Goal: Transaction & Acquisition: Purchase product/service

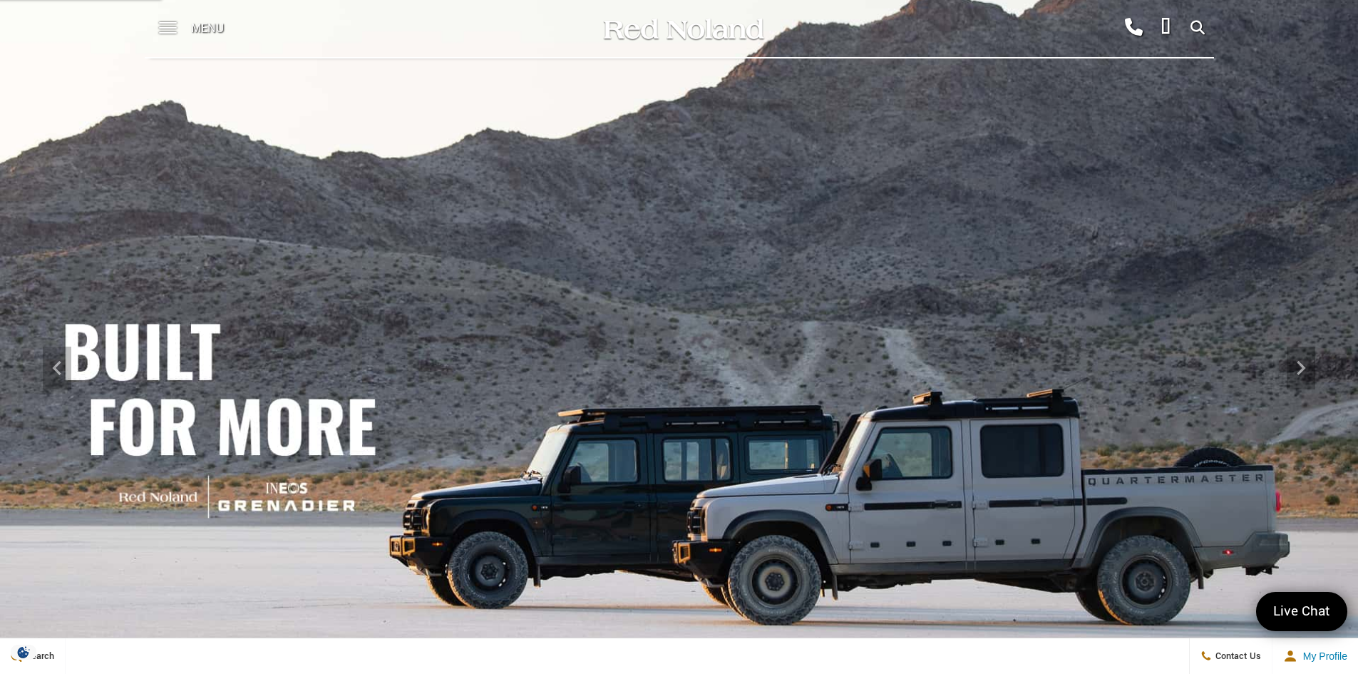
click at [202, 27] on span "Menu" at bounding box center [207, 28] width 33 height 57
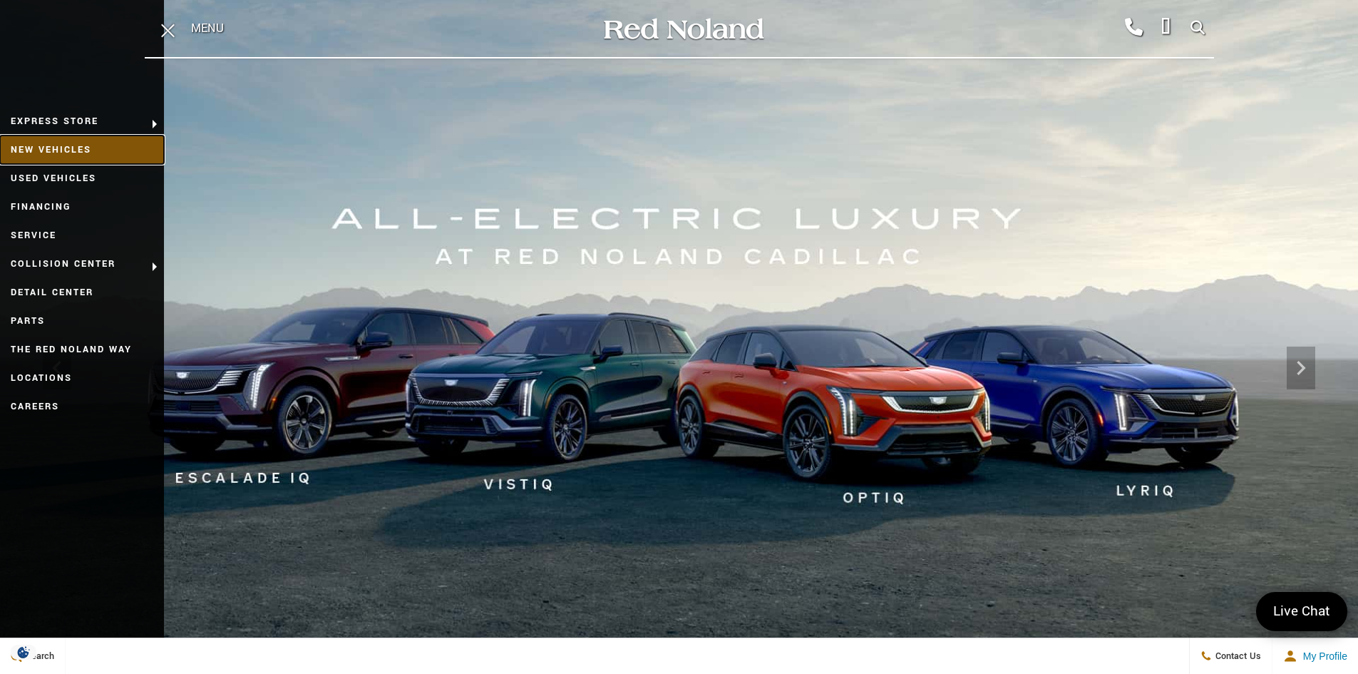
click at [76, 150] on link "New Vehicles" at bounding box center [82, 149] width 164 height 29
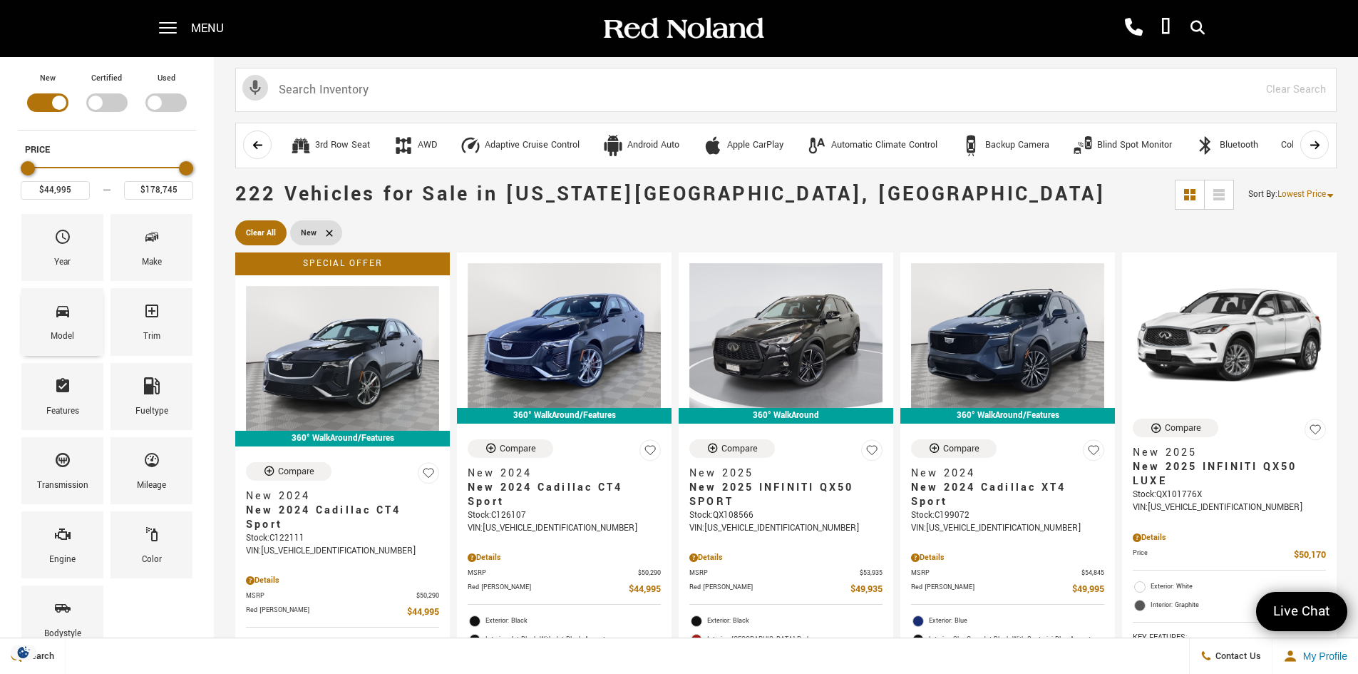
click at [65, 329] on div "Model" at bounding box center [63, 337] width 24 height 16
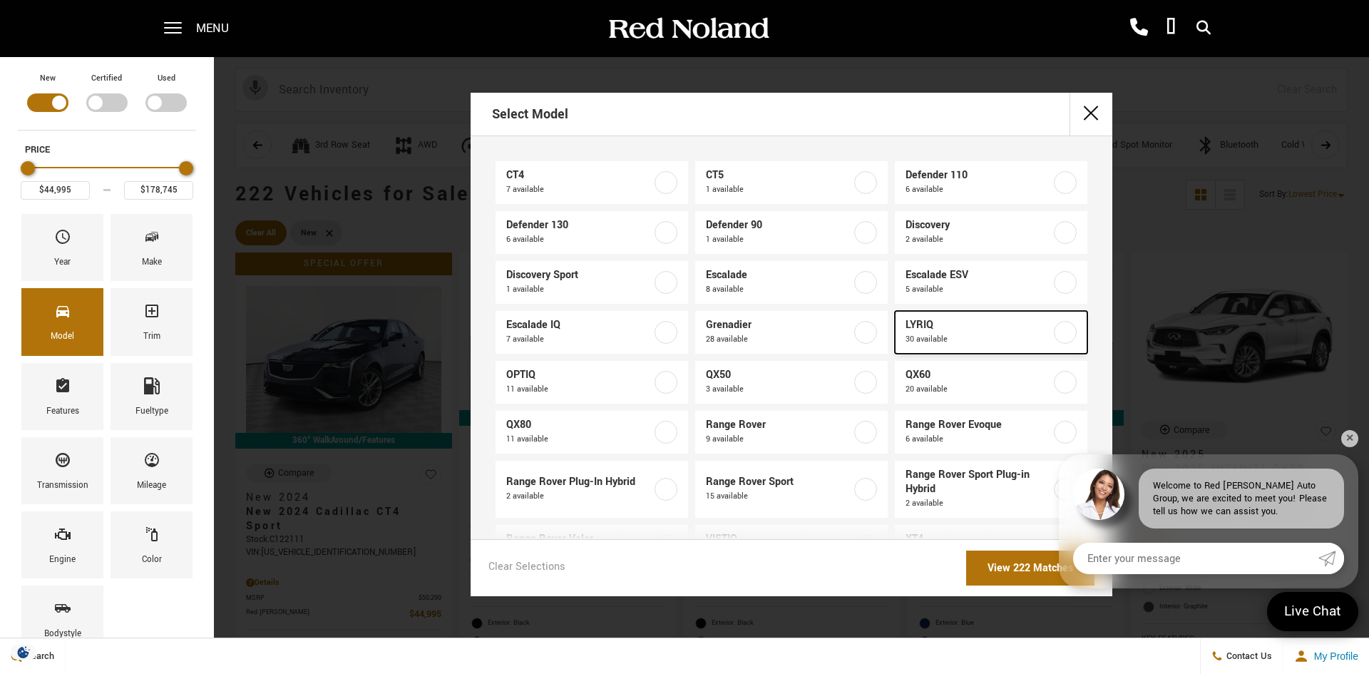
click at [1057, 333] on label at bounding box center [1065, 332] width 23 height 23
type input "$62,757"
type input "$91,110"
checkbox input "true"
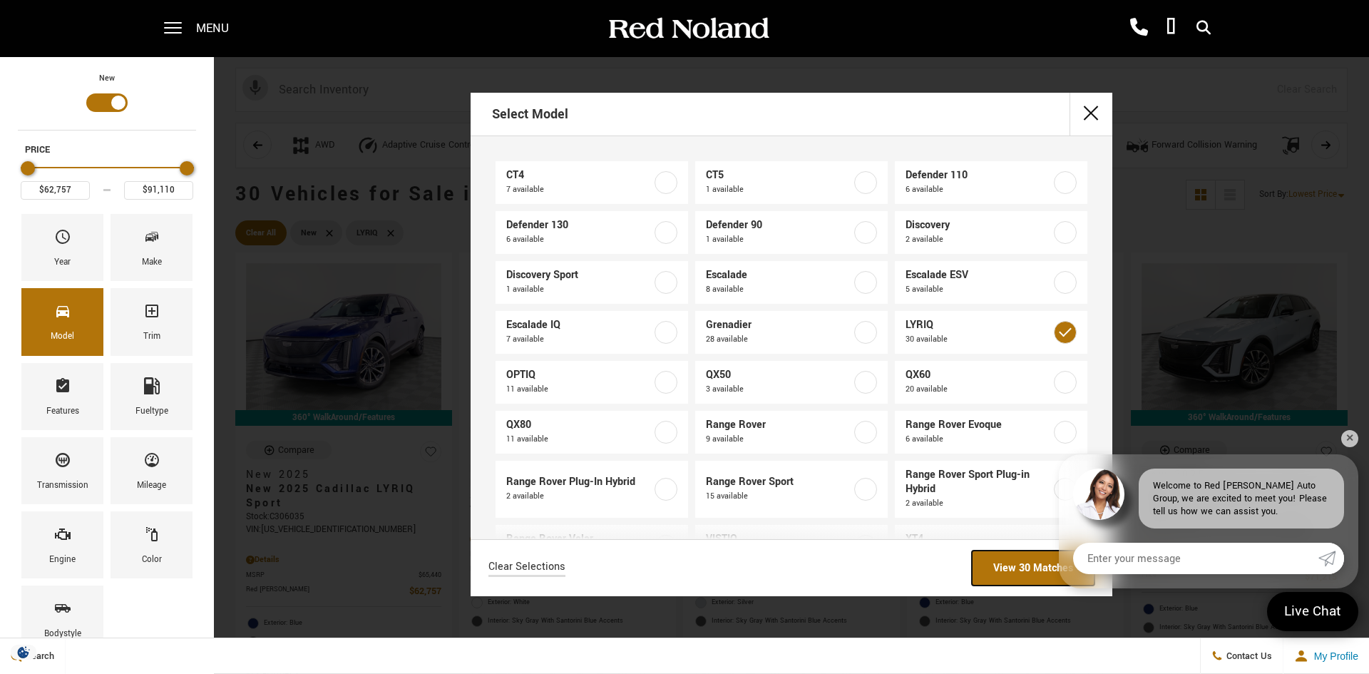
click at [1000, 570] on link "View 30 Matches" at bounding box center [1033, 567] width 123 height 35
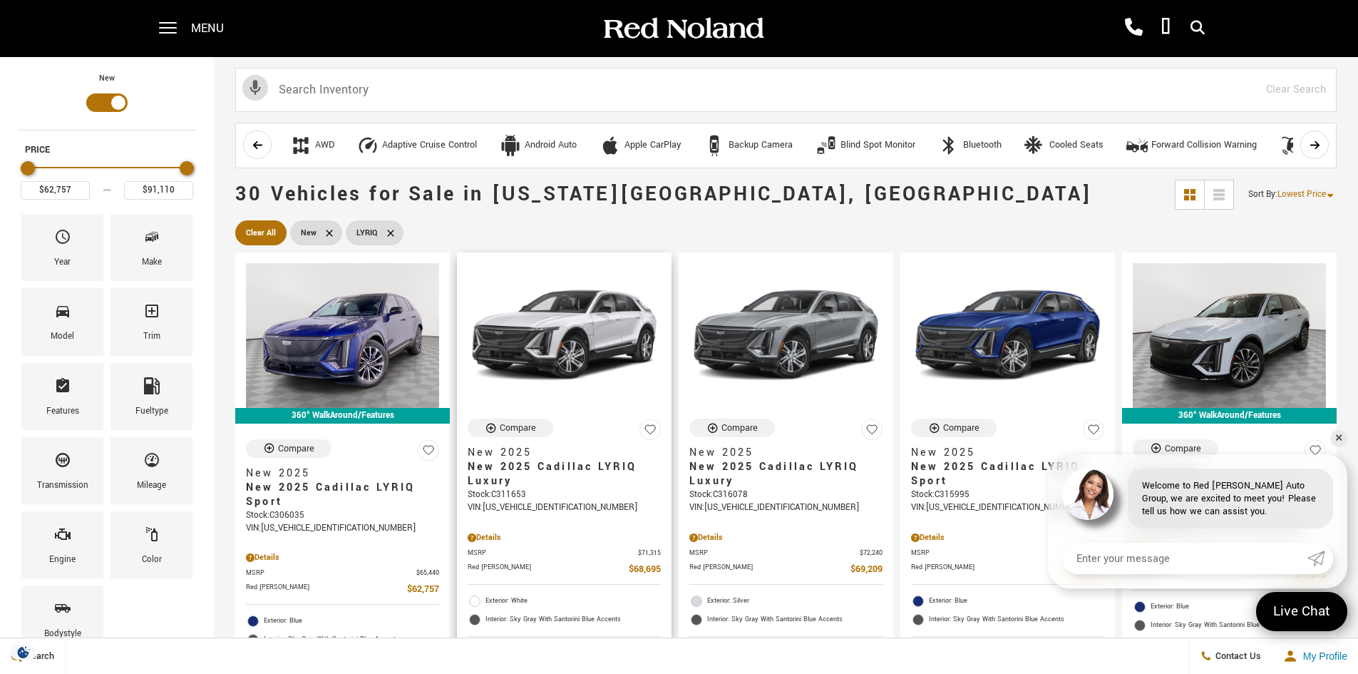
scroll to position [143, 0]
